Goal: Task Accomplishment & Management: Use online tool/utility

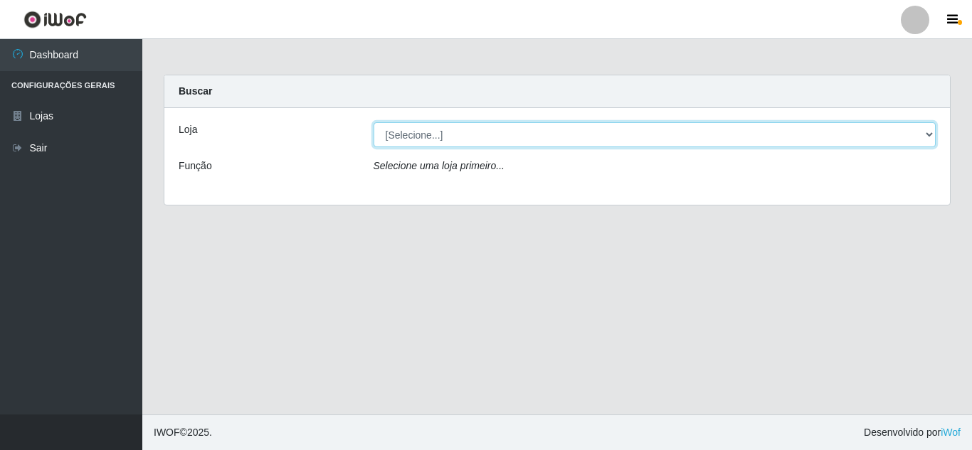
drag, startPoint x: 0, startPoint y: 0, endPoint x: 553, endPoint y: 135, distance: 568.9
click at [553, 135] on select "[Selecione...] Queiroz [GEOGRAPHIC_DATA] - [GEOGRAPHIC_DATA]" at bounding box center [654, 134] width 563 height 25
select select "462"
click at [373, 122] on select "[Selecione...] Queiroz [GEOGRAPHIC_DATA] - [GEOGRAPHIC_DATA]" at bounding box center [654, 134] width 563 height 25
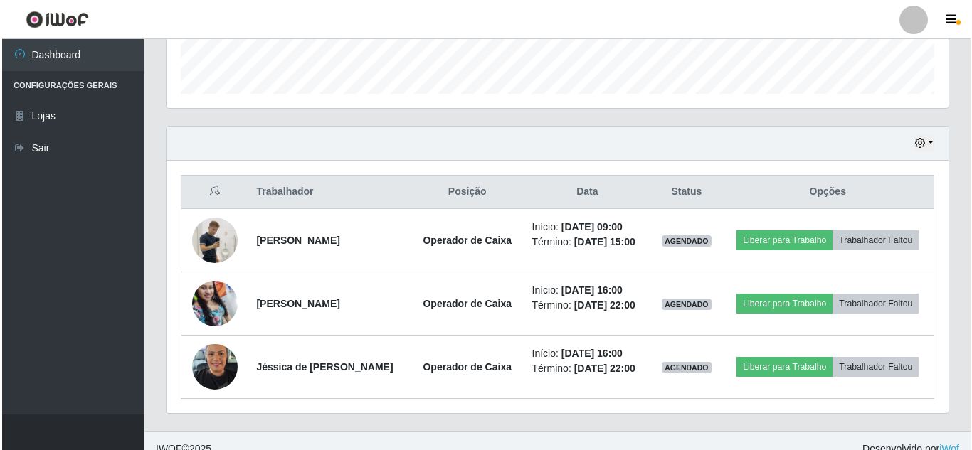
scroll to position [427, 0]
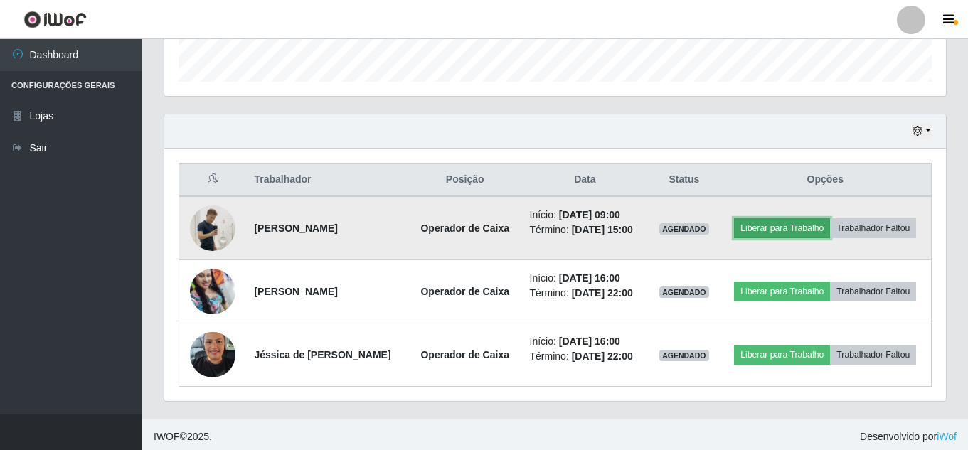
click at [830, 223] on button "Liberar para Trabalho" at bounding box center [782, 228] width 96 height 20
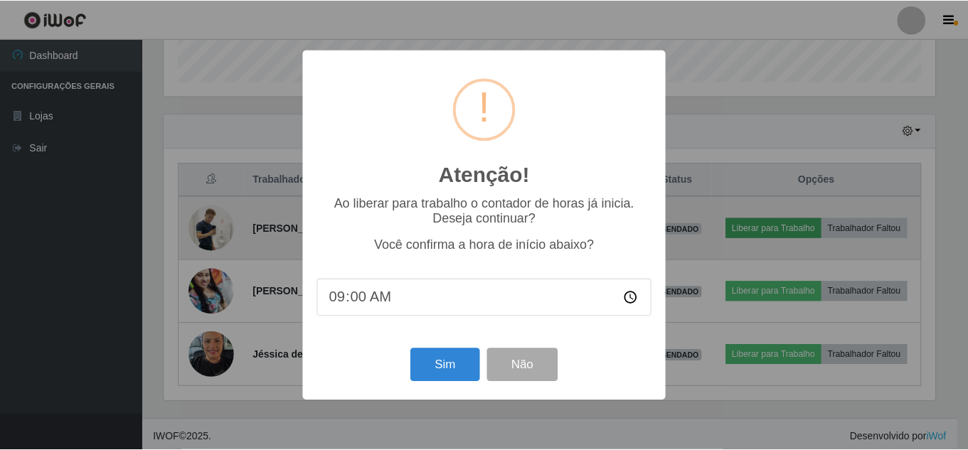
scroll to position [295, 775]
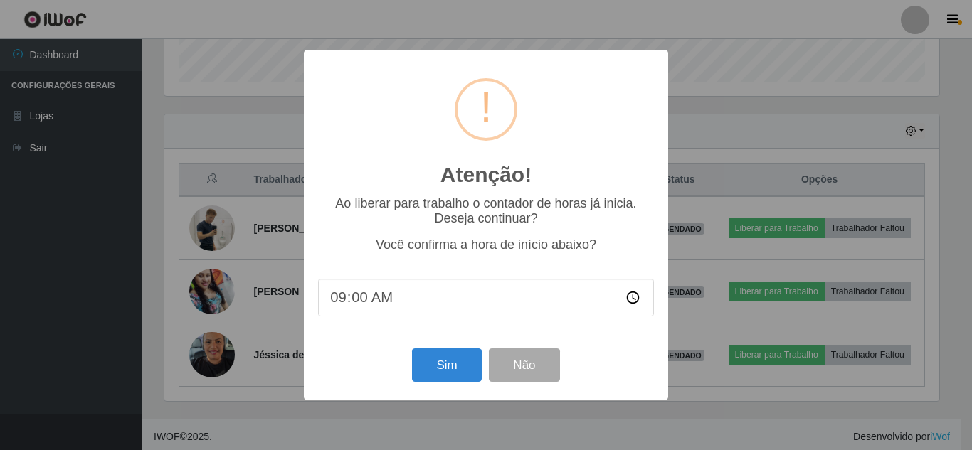
click at [395, 330] on div "Ao liberar para trabalho o contador de horas já inicia. Deseja continuar? Você …" at bounding box center [486, 263] width 336 height 134
click at [452, 359] on button "Sim" at bounding box center [446, 365] width 69 height 33
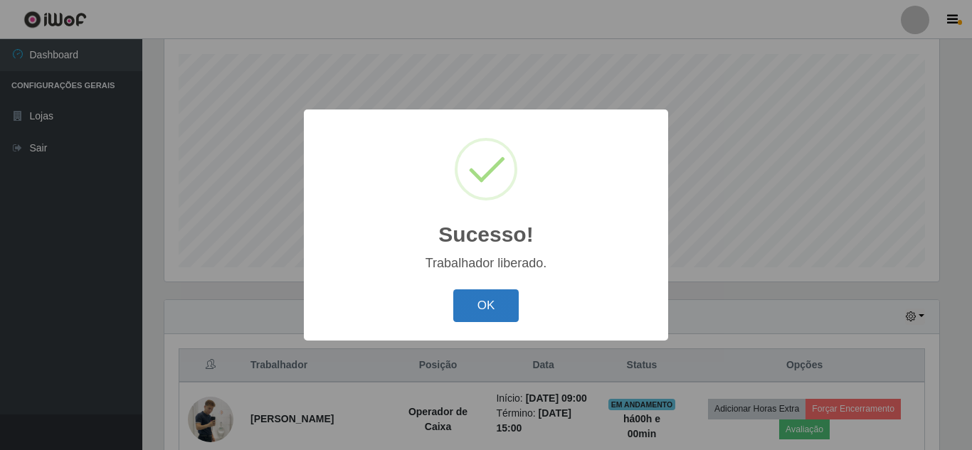
click at [464, 297] on button "OK" at bounding box center [486, 305] width 66 height 33
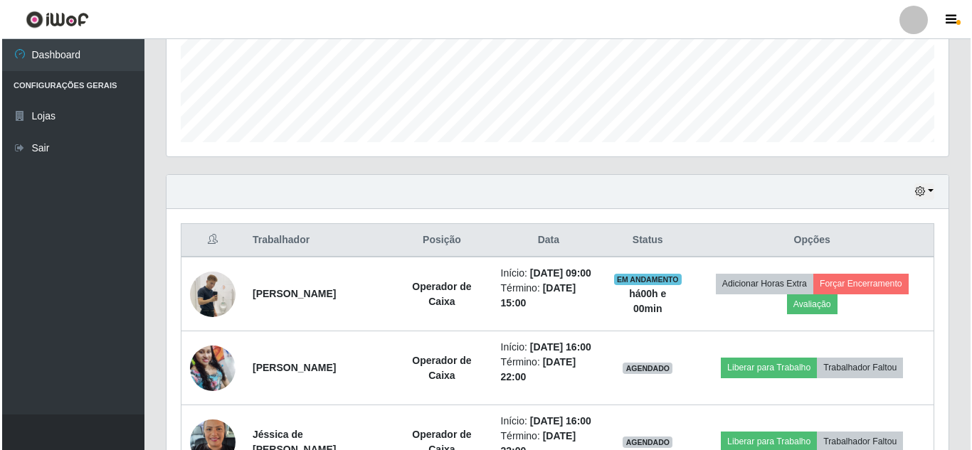
scroll to position [383, 0]
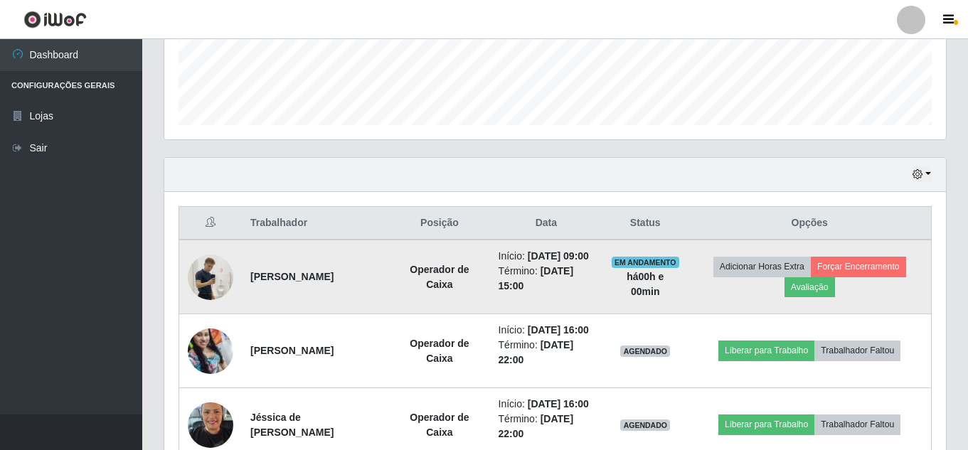
click at [201, 280] on img at bounding box center [211, 277] width 46 height 81
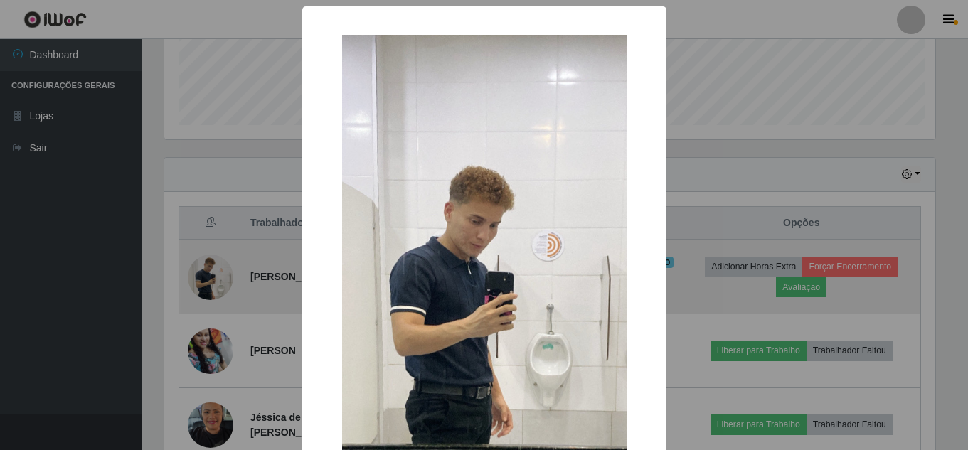
scroll to position [295, 775]
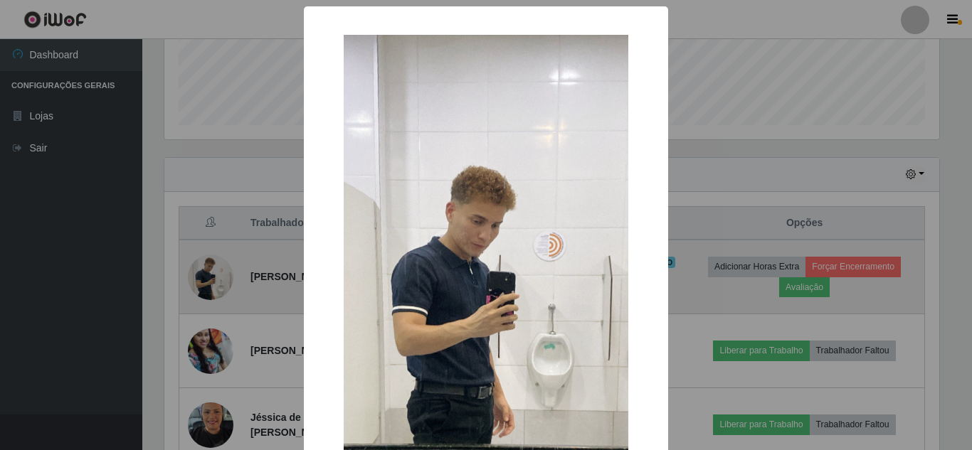
click at [201, 280] on div "× OK Cancel" at bounding box center [486, 225] width 972 height 450
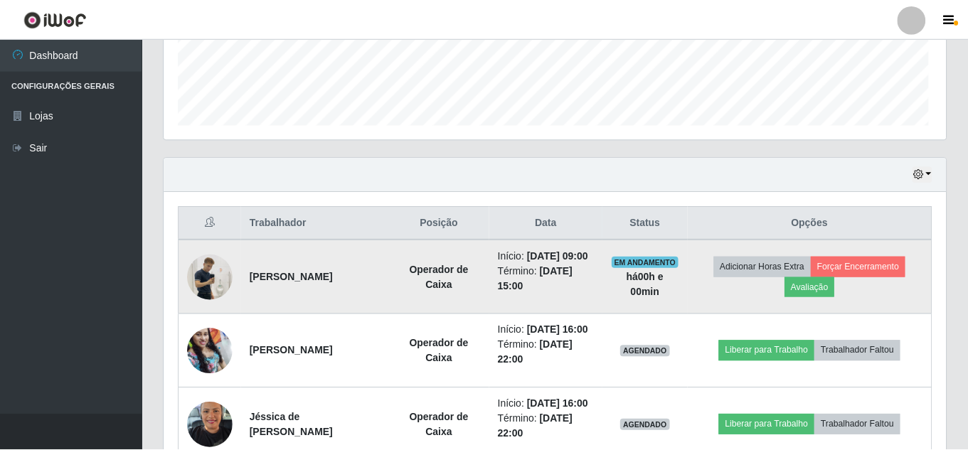
scroll to position [295, 782]
